Goal: Task Accomplishment & Management: Use online tool/utility

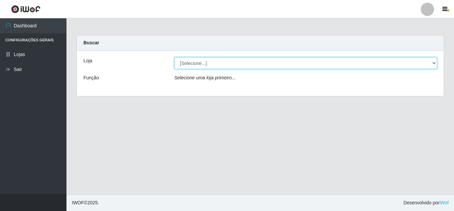
click at [435, 59] on select "[Selecione...] Queiroz [GEOGRAPHIC_DATA] - [GEOGRAPHIC_DATA]" at bounding box center [306, 63] width 263 height 12
select select "462"
click at [175, 57] on select "[Selecione...] Queiroz [GEOGRAPHIC_DATA] - [GEOGRAPHIC_DATA]" at bounding box center [306, 63] width 263 height 12
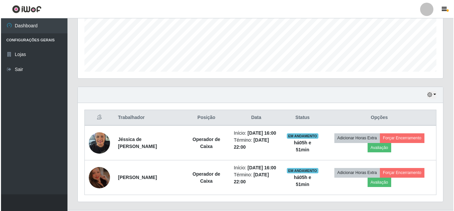
scroll to position [196, 0]
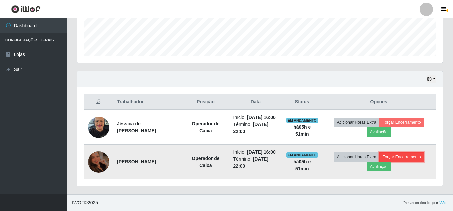
click at [414, 152] on button "Forçar Encerramento" at bounding box center [401, 156] width 45 height 9
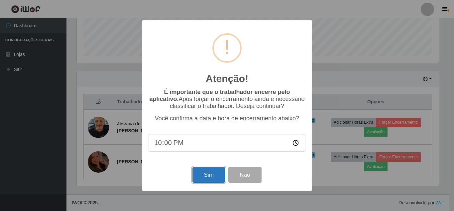
click at [211, 178] on button "Sim" at bounding box center [209, 175] width 32 height 16
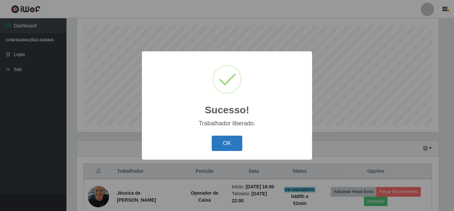
click at [225, 144] on button "OK" at bounding box center [227, 143] width 31 height 16
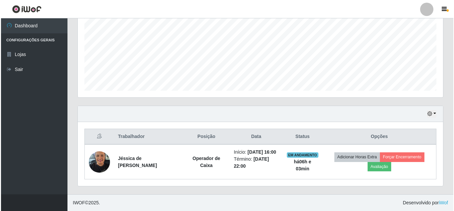
scroll to position [154, 0]
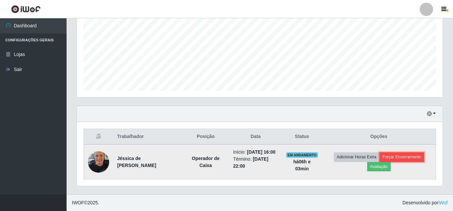
click at [424, 152] on button "Forçar Encerramento" at bounding box center [401, 156] width 45 height 9
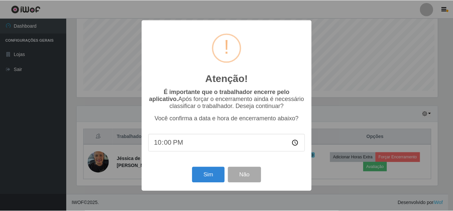
scroll to position [138, 362]
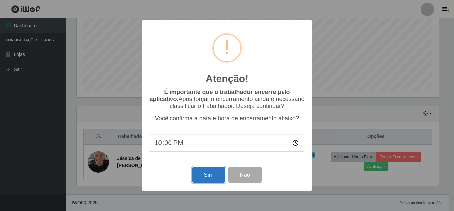
click at [201, 174] on button "Sim" at bounding box center [209, 175] width 32 height 16
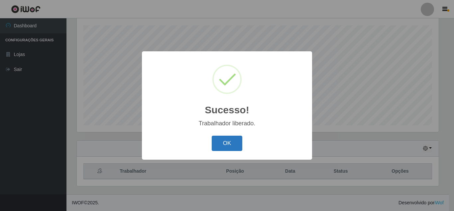
click at [220, 138] on button "OK" at bounding box center [227, 143] width 31 height 16
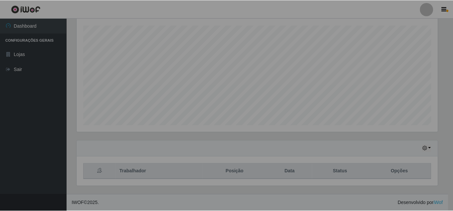
scroll to position [138, 366]
